Goal: Transaction & Acquisition: Purchase product/service

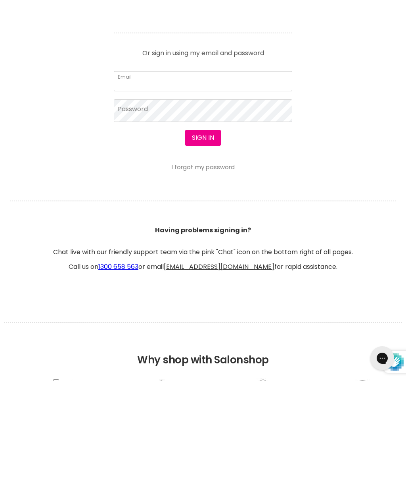
type input "[EMAIL_ADDRESS][DOMAIN_NAME]"
click at [203, 257] on button "Sign in" at bounding box center [203, 257] width 36 height 16
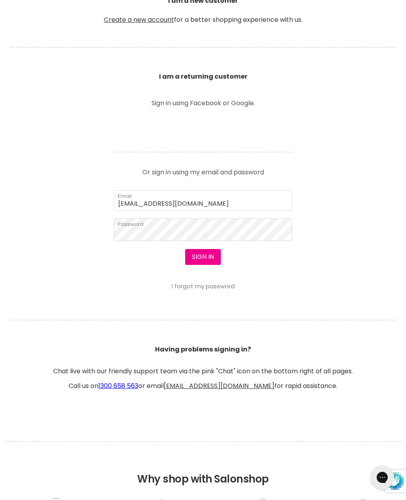
click at [199, 262] on button "Sign in" at bounding box center [203, 257] width 36 height 16
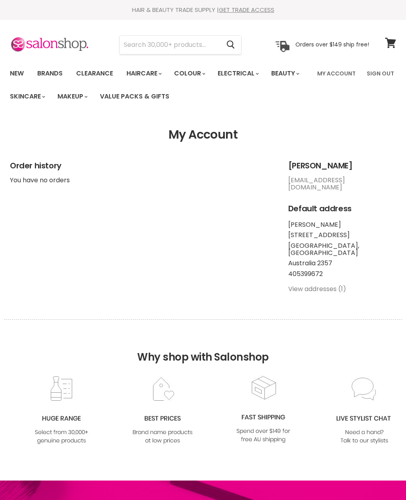
click at [190, 42] on input "Search" at bounding box center [170, 45] width 100 height 18
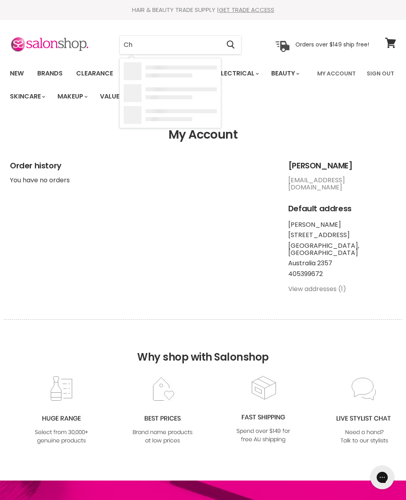
type input "Chi"
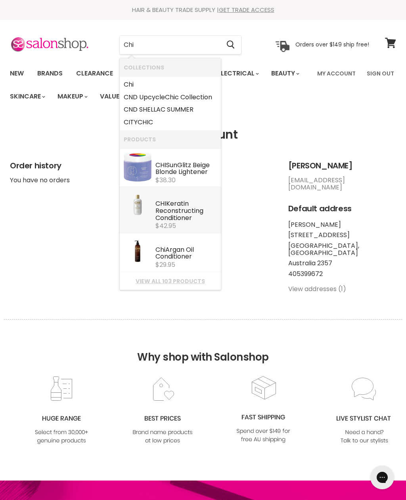
click at [187, 212] on div "CHI Keratin Reconstructing Conditioner" at bounding box center [187, 211] width 62 height 22
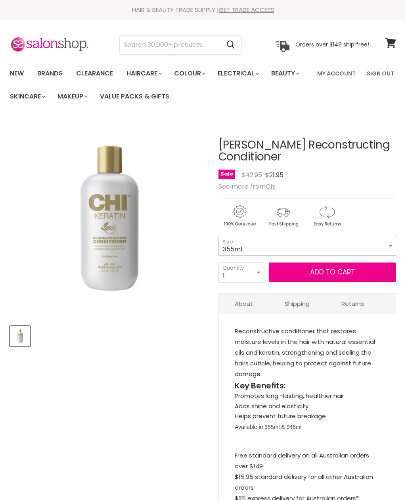
click at [391, 245] on select "355ml" at bounding box center [308, 246] width 178 height 20
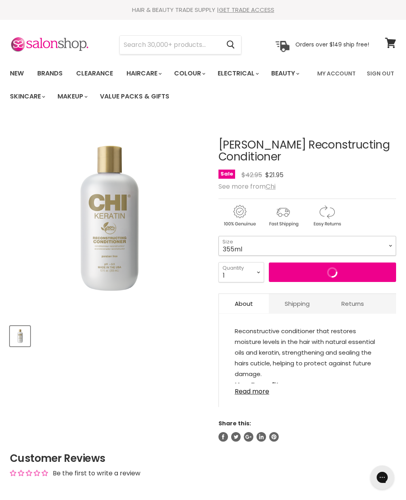
click at [389, 244] on select "355ml" at bounding box center [308, 246] width 178 height 20
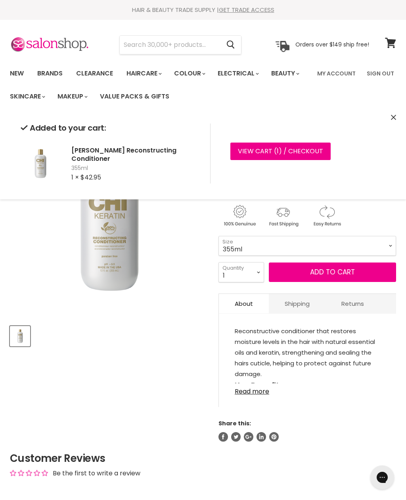
click at [389, 246] on select "355ml" at bounding box center [308, 246] width 178 height 20
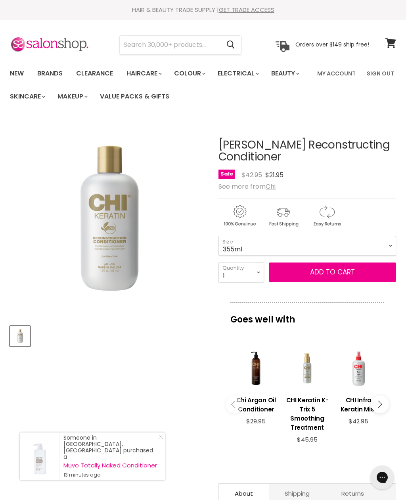
click at [364, 406] on h3 "CHI Infra Keratin Mist" at bounding box center [358, 404] width 43 height 18
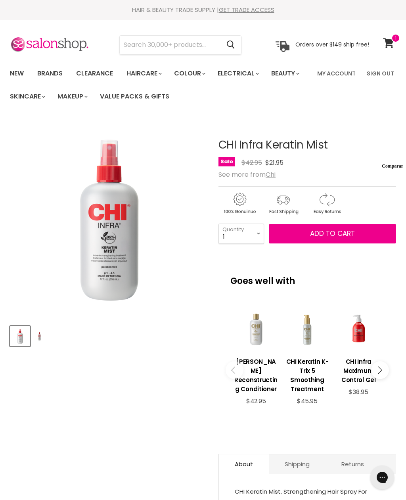
click at [181, 44] on input "Search" at bounding box center [170, 45] width 100 height 18
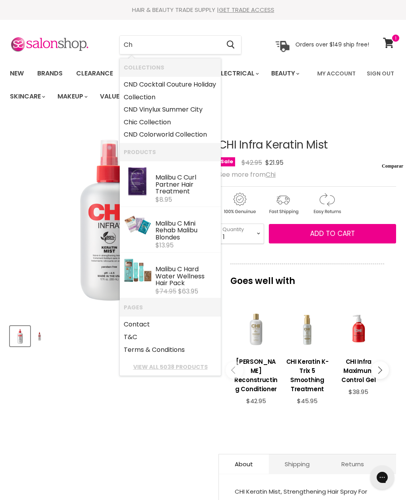
type input "Chi"
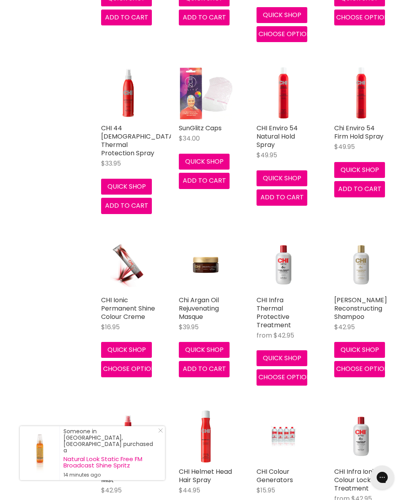
scroll to position [635, 0]
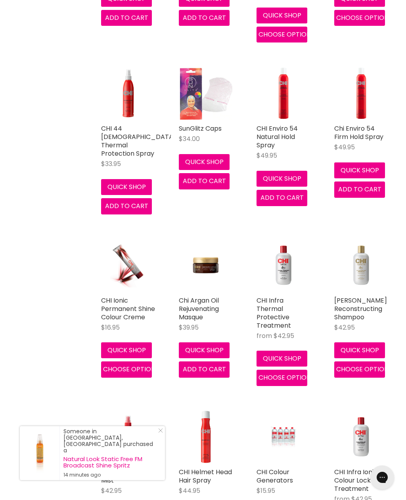
click at [371, 348] on button "Quick shop" at bounding box center [360, 350] width 51 height 16
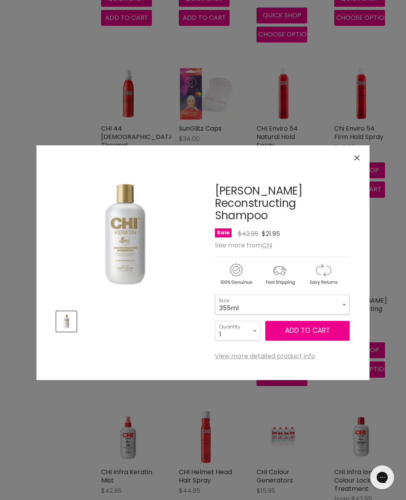
click at [340, 304] on select "355ml" at bounding box center [282, 304] width 135 height 20
click at [317, 329] on span "Add to cart" at bounding box center [307, 330] width 45 height 10
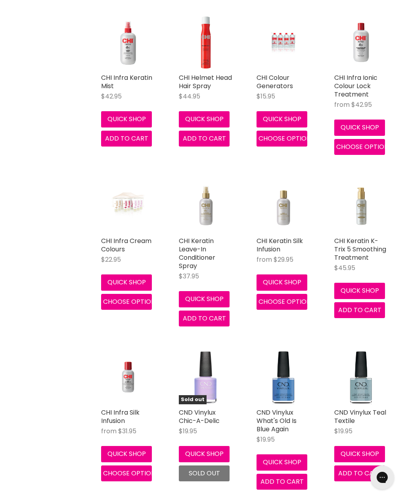
scroll to position [1026, 0]
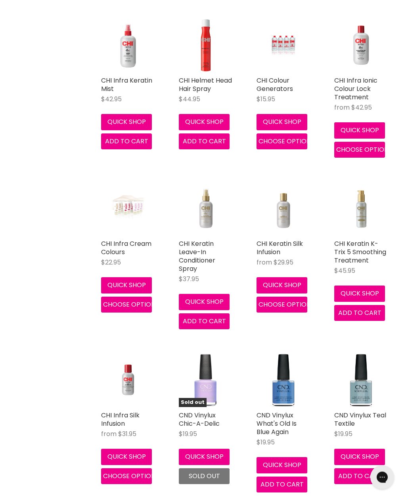
click at [213, 297] on button "Quick shop" at bounding box center [204, 302] width 51 height 16
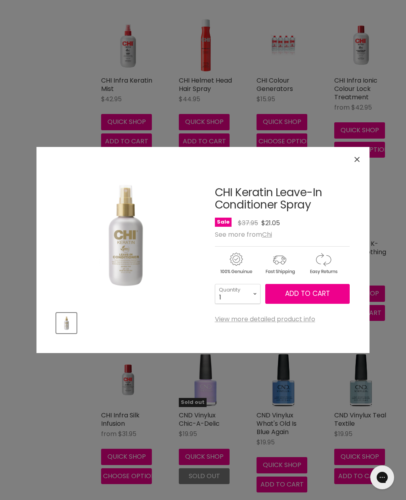
click at [304, 320] on link "View more detailed product info" at bounding box center [265, 319] width 100 height 7
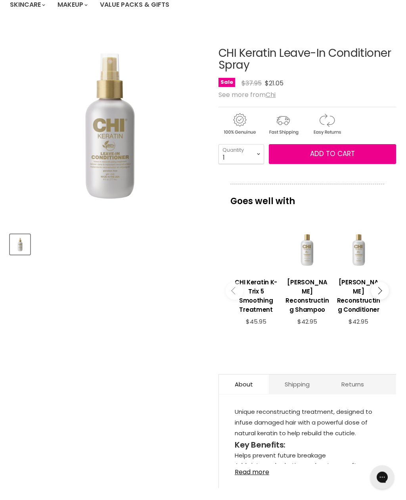
scroll to position [92, 0]
click at [252, 308] on h3 "CHI Keratin K-Trix 5 Smoothing Treatment" at bounding box center [256, 295] width 43 height 37
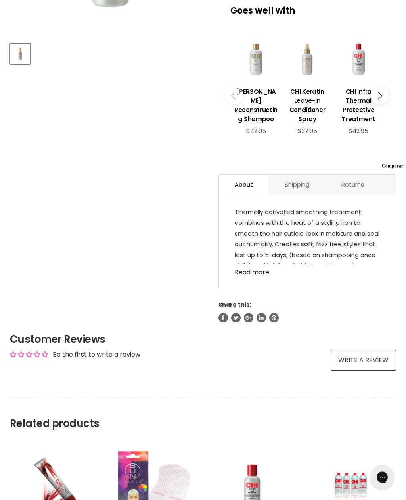
scroll to position [282, 0]
click at [254, 276] on link "Read more" at bounding box center [308, 270] width 146 height 12
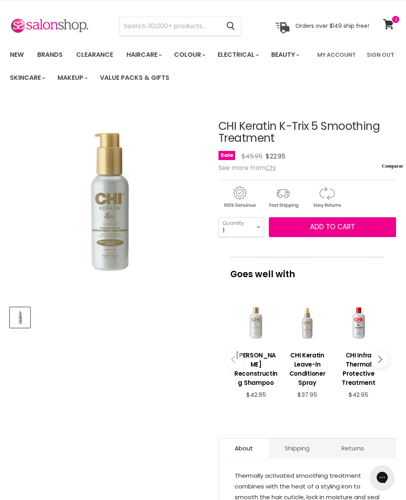
scroll to position [0, 0]
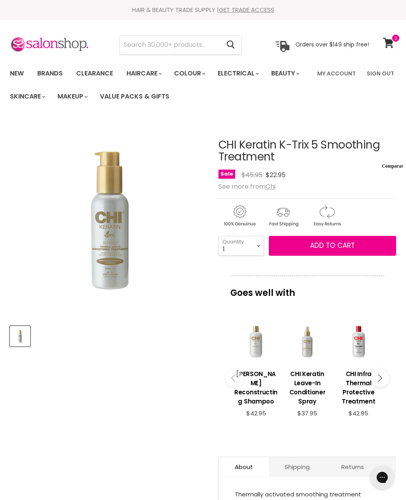
click at [386, 387] on button "Main content" at bounding box center [380, 378] width 18 height 18
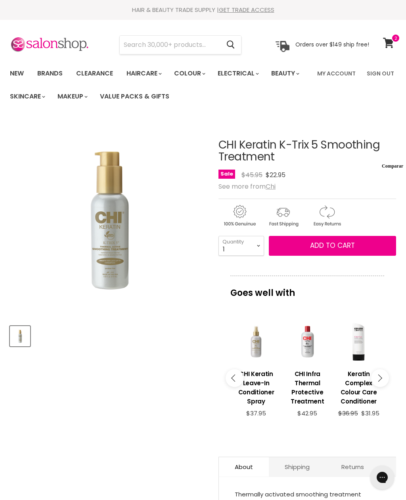
click at [389, 387] on button "Main content" at bounding box center [380, 378] width 18 height 18
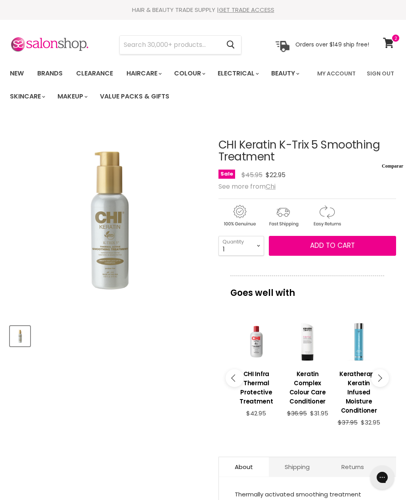
click at [388, 387] on button "Main content" at bounding box center [380, 378] width 18 height 18
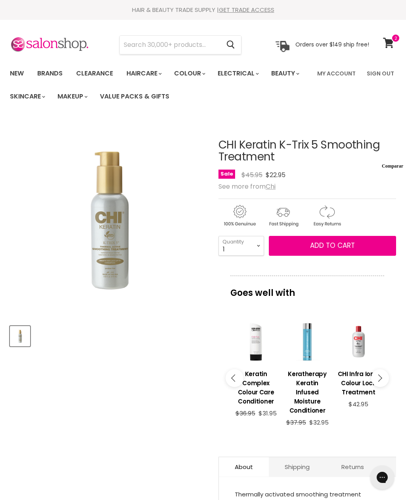
click at [389, 387] on button "Main content" at bounding box center [380, 378] width 18 height 18
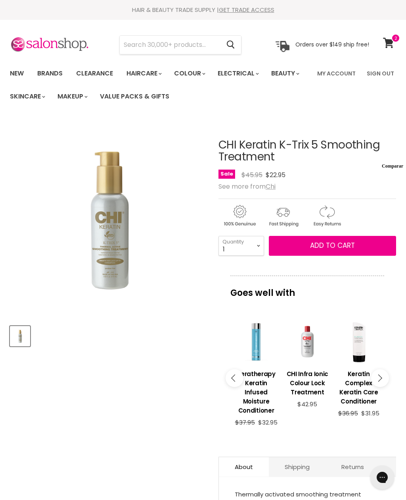
click at [388, 387] on button "Main content" at bounding box center [380, 378] width 18 height 18
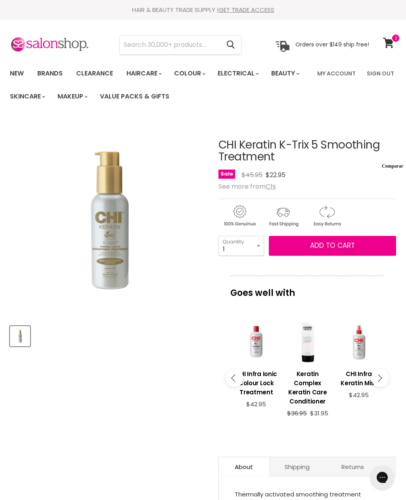
click at [389, 387] on button "Main content" at bounding box center [380, 378] width 18 height 18
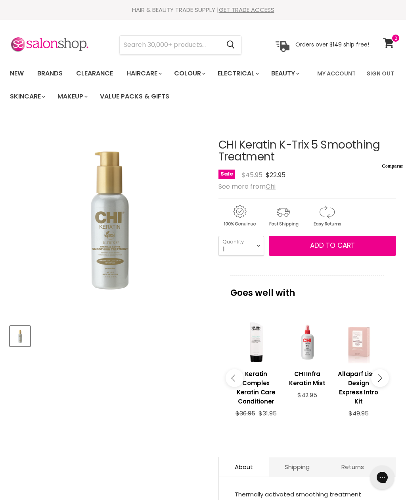
click at [388, 387] on button "Main content" at bounding box center [380, 378] width 18 height 18
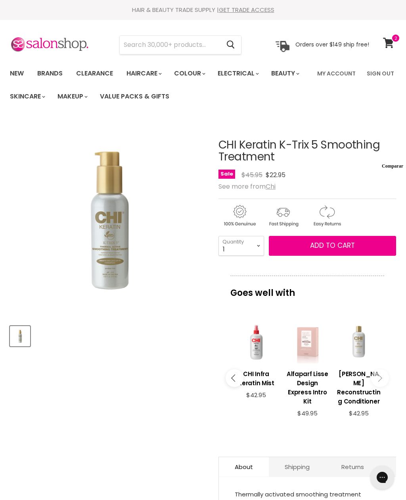
click at [389, 387] on button "Main content" at bounding box center [380, 378] width 18 height 18
click at [385, 387] on button "Main content" at bounding box center [380, 378] width 18 height 18
click at [181, 42] on input "Search" at bounding box center [170, 45] width 100 height 18
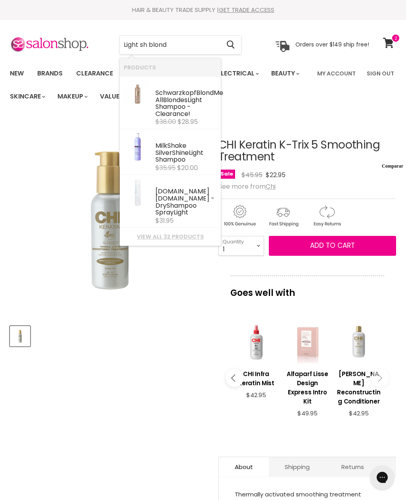
click at [144, 50] on input "Light sh blond" at bounding box center [170, 45] width 100 height 18
click at [142, 47] on input "Light sh blond" at bounding box center [170, 45] width 100 height 18
type input "Light ash blond"
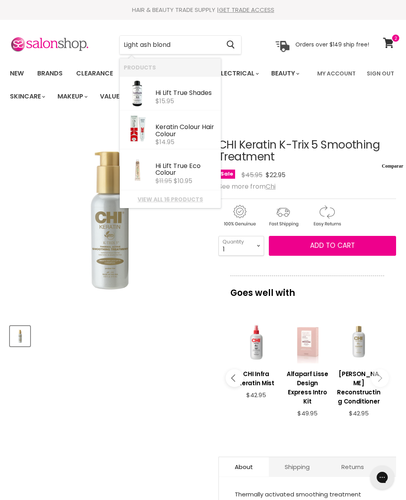
click at [183, 202] on link "View all 16 products" at bounding box center [170, 199] width 93 height 6
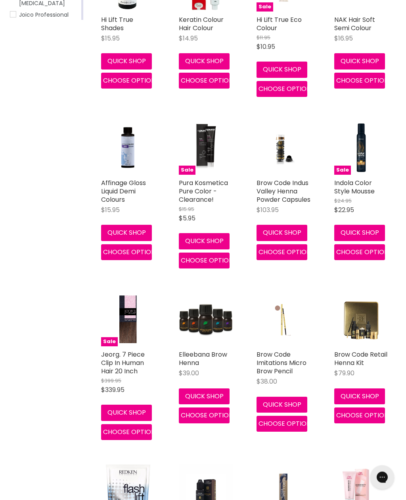
scroll to position [247, 0]
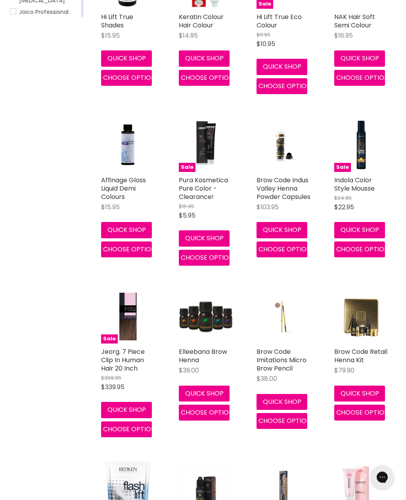
click at [294, 398] on button "Quick shop" at bounding box center [282, 402] width 51 height 16
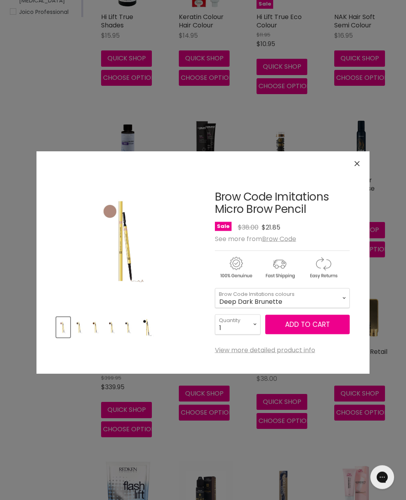
scroll to position [248, 0]
click at [127, 258] on img "Brow Code Imitations Micro Brow Pencil image. Click or Scroll to Zoom." at bounding box center [125, 240] width 92 height 138
click at [81, 332] on img "Product thumbnails" at bounding box center [79, 327] width 12 height 19
click at [344, 298] on select "Deep Dark Brunette Taupe Brunette Light Ash Blonde Warm Medium Brown Granite" at bounding box center [282, 298] width 135 height 20
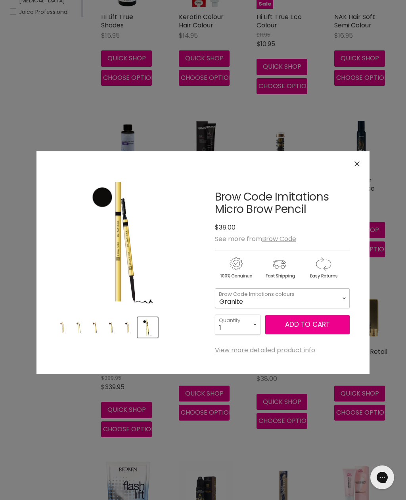
click at [345, 298] on select "Deep Dark Brunette Taupe Brunette Light Ash Blonde Warm Medium Brown Granite" at bounding box center [282, 298] width 135 height 20
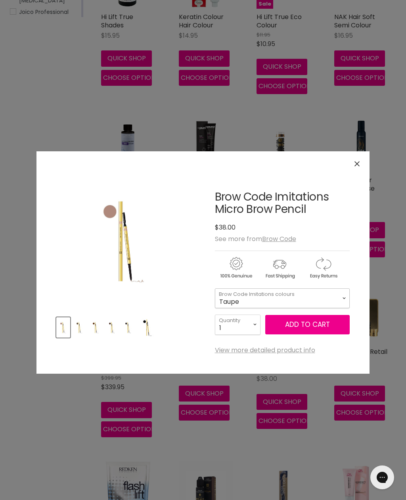
click at [346, 298] on select "Deep Dark Brunette Taupe Brunette Light Ash Blonde Warm Medium Brown Granite" at bounding box center [282, 298] width 135 height 20
select select "Light Ash Blonde"
click at [360, 158] on button "Close" at bounding box center [357, 163] width 17 height 17
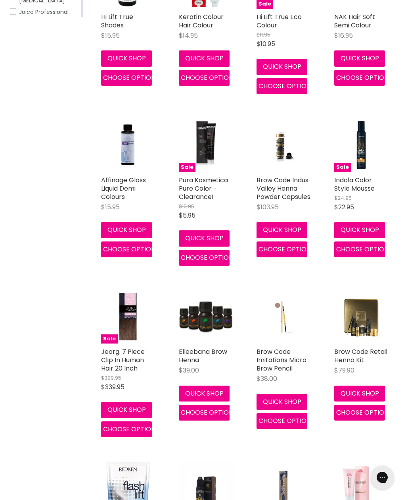
click at [291, 397] on button "Quick shop" at bounding box center [282, 402] width 51 height 16
select select "Light Ash Blonde"
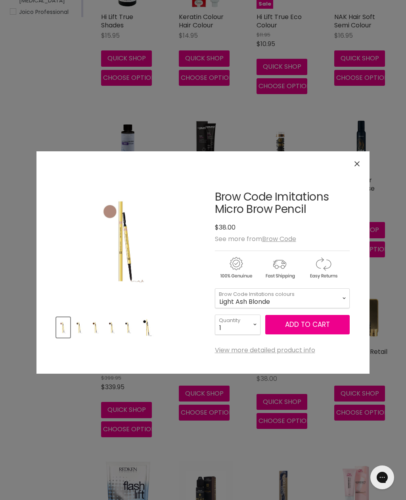
click at [301, 352] on link "View more detailed product info" at bounding box center [265, 349] width 100 height 7
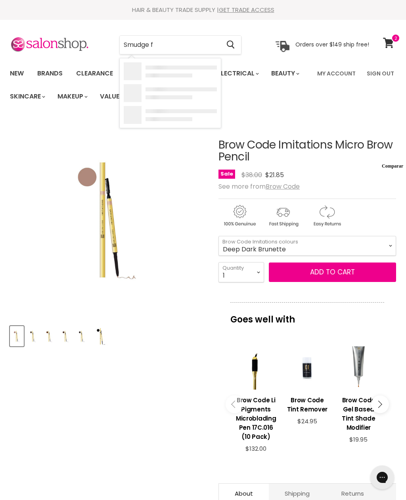
type input "Smudge"
click at [171, 97] on div "Palladio Smudge Brush - Clearance" at bounding box center [187, 96] width 62 height 15
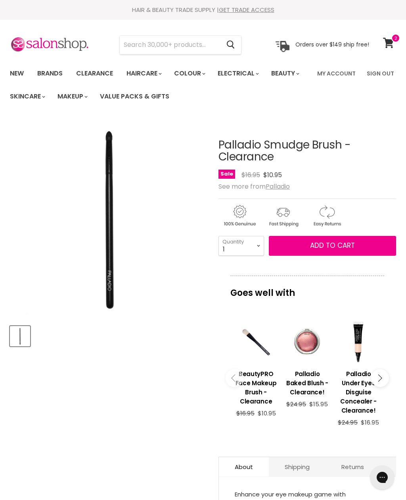
click at [384, 381] on button "Main content" at bounding box center [380, 378] width 18 height 18
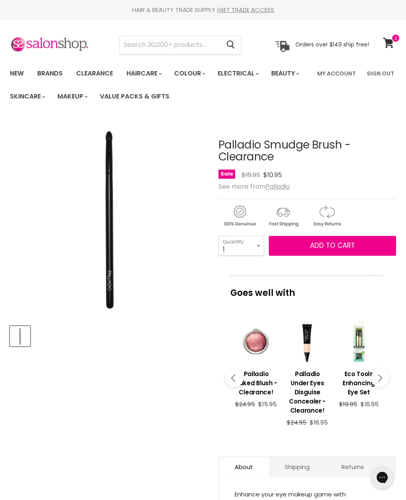
scroll to position [119, 0]
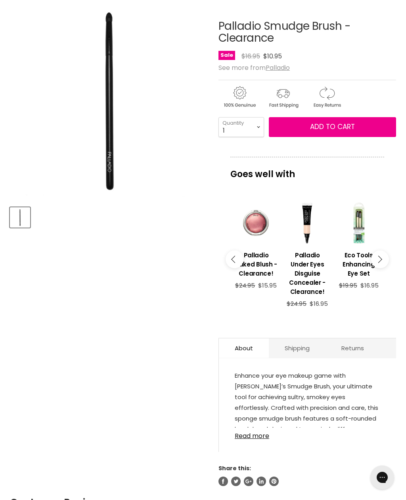
click at [387, 263] on button "Main content" at bounding box center [380, 259] width 18 height 18
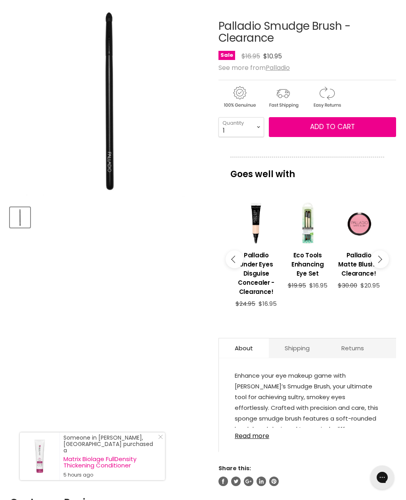
click at [387, 264] on button "Main content" at bounding box center [380, 259] width 18 height 18
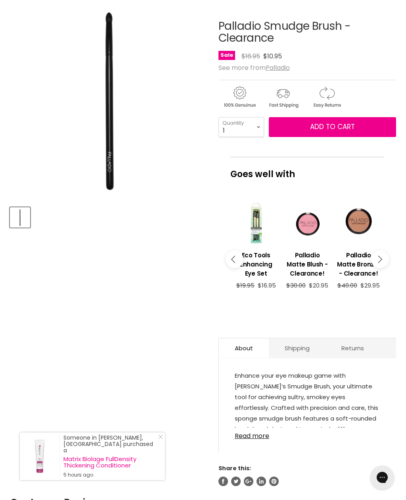
click at [388, 262] on button "Main content" at bounding box center [380, 259] width 18 height 18
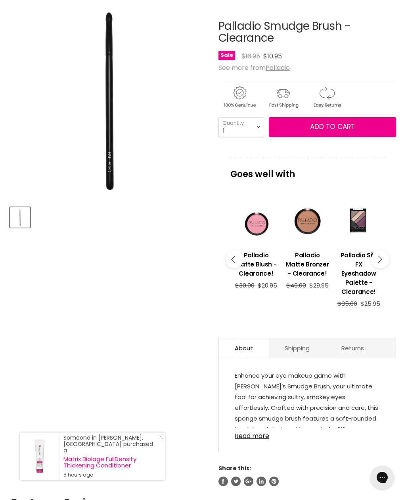
click at [388, 262] on button "Main content" at bounding box center [380, 259] width 18 height 18
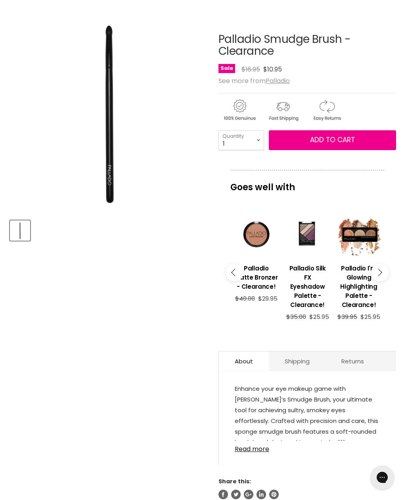
scroll to position [103, 0]
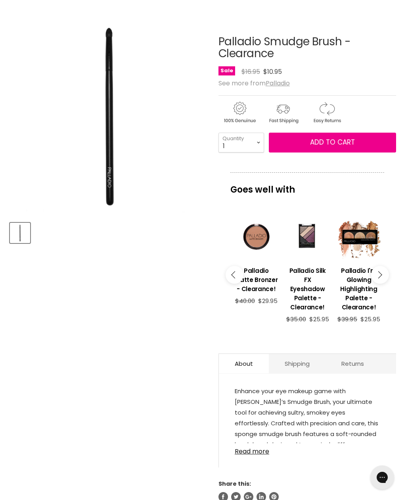
click at [384, 278] on button "Main content" at bounding box center [380, 275] width 18 height 18
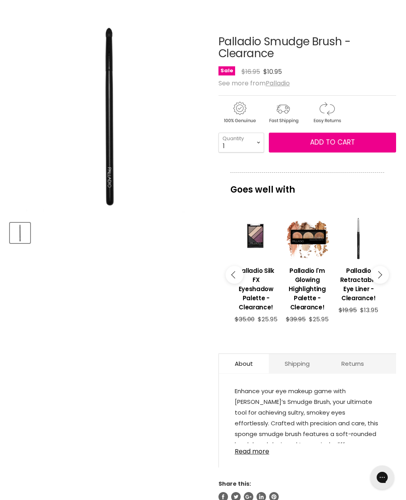
click at [355, 281] on h3 "Palladio Retractable Eye Liner - Clearance!" at bounding box center [358, 284] width 43 height 37
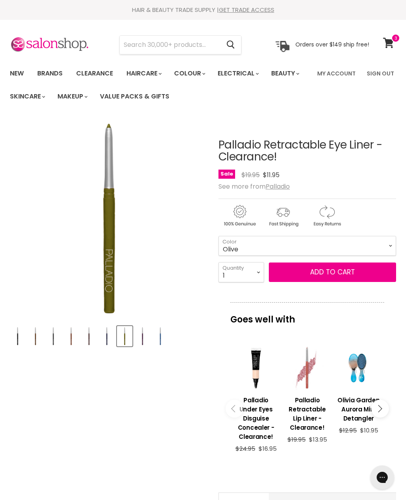
click at [393, 242] on select "Brownie Eggplant Deep Blue Olive Ocean Blue" at bounding box center [308, 246] width 178 height 20
select select "Eggplant"
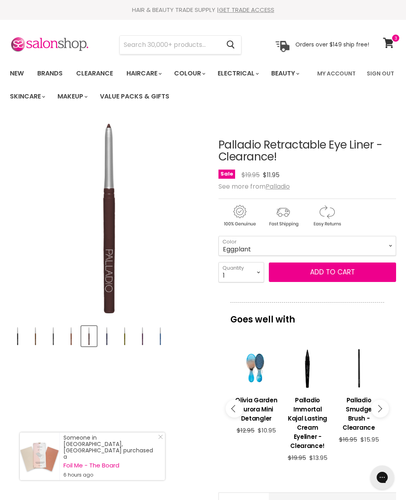
click at [312, 450] on h3 "Palladio Immortal Kajal Lasting Cream Eyeliner - Clearance!" at bounding box center [307, 422] width 43 height 55
click at [309, 413] on h3 "Palladio Immortal Kajal Lasting Cream Eyeliner - Clearance!" at bounding box center [307, 422] width 43 height 55
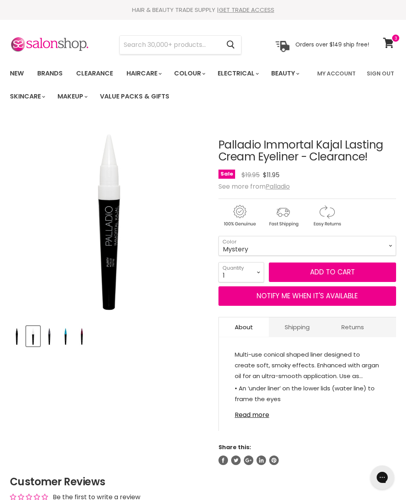
select select "Mystery"
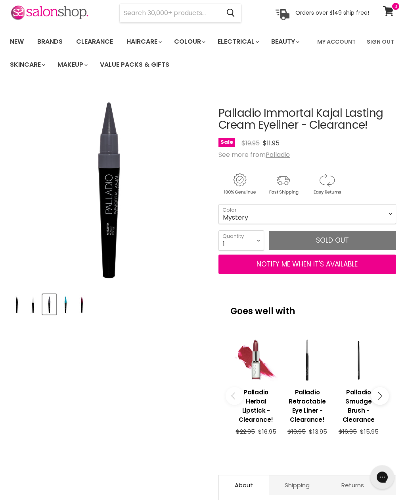
scroll to position [32, 0]
click at [385, 392] on button "Main content" at bounding box center [380, 396] width 18 height 18
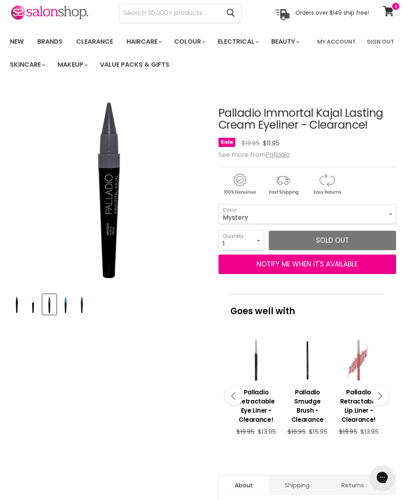
click at [382, 393] on button "Main content" at bounding box center [380, 396] width 18 height 18
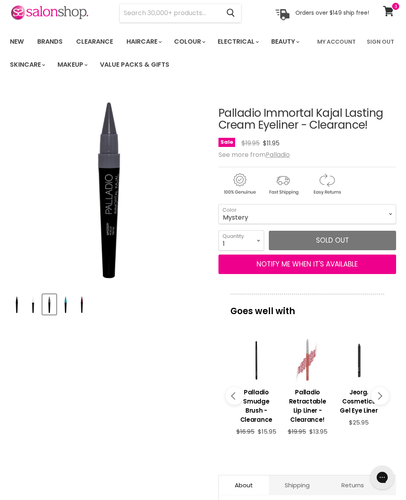
click at [385, 394] on button "Main content" at bounding box center [380, 396] width 18 height 18
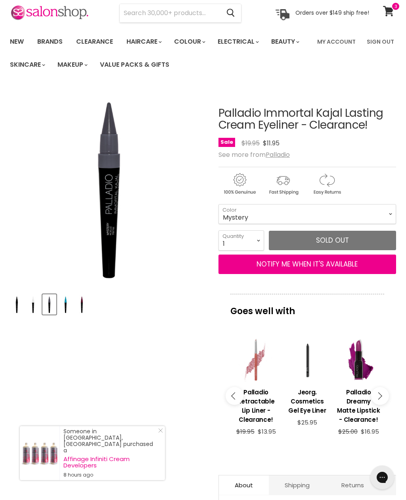
click at [314, 402] on h3 "Jeorg. Cosmetics Gel Eye Liner" at bounding box center [307, 400] width 43 height 27
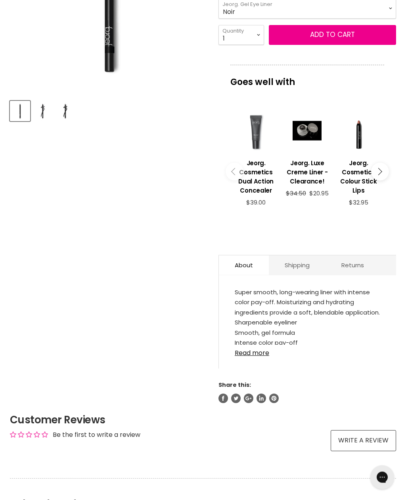
scroll to position [225, 0]
click at [256, 356] on link "Read more" at bounding box center [308, 350] width 146 height 12
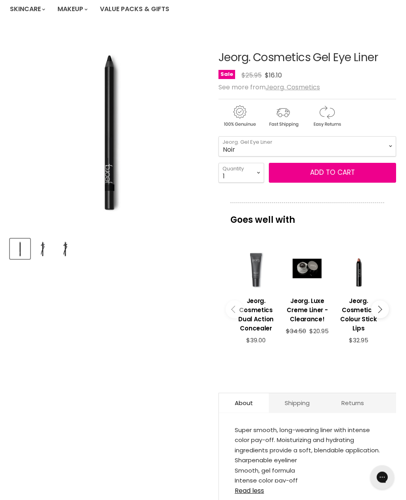
scroll to position [0, 0]
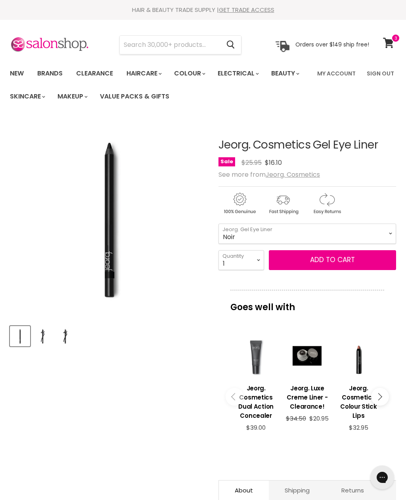
click at [175, 52] on input "Search" at bounding box center [170, 45] width 100 height 18
type input "Finola"
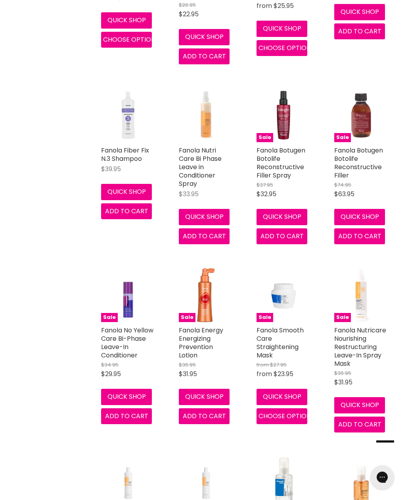
scroll to position [1512, 0]
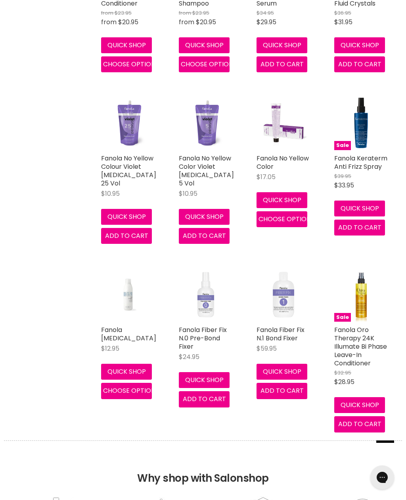
scroll to position [2051, 0]
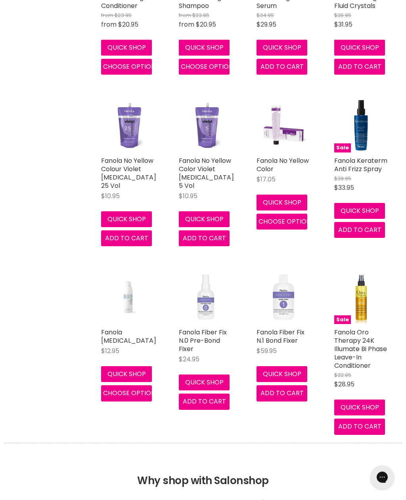
click at [217, 375] on button "Quick shop" at bounding box center [204, 383] width 51 height 16
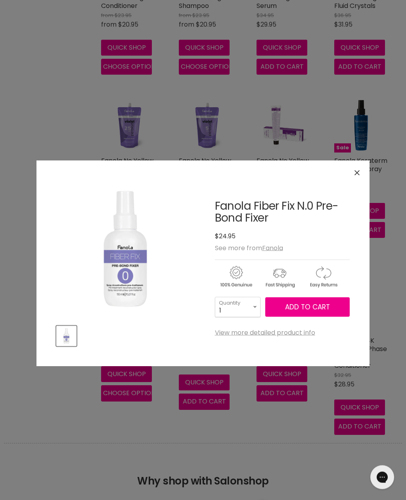
scroll to position [2049, 0]
click at [302, 336] on link "View more detailed product info" at bounding box center [265, 332] width 100 height 7
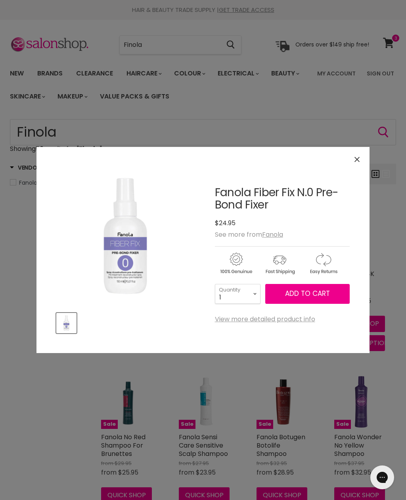
click at [362, 160] on button "Close" at bounding box center [357, 159] width 17 height 17
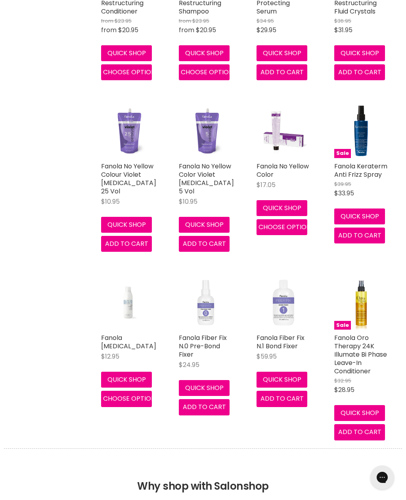
scroll to position [2043, 0]
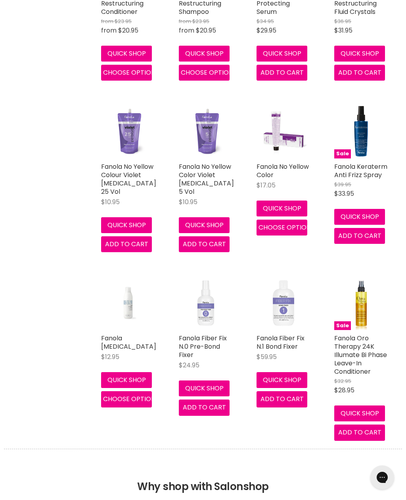
click at [283, 333] on link "Fanola Fiber Fix N.1 Bond Fixer" at bounding box center [281, 341] width 48 height 17
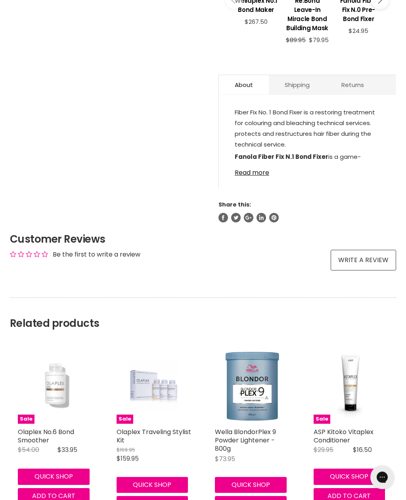
scroll to position [361, 0]
click at [152, 389] on img "Main content" at bounding box center [154, 385] width 50 height 75
